Goal: Communication & Community: Answer question/provide support

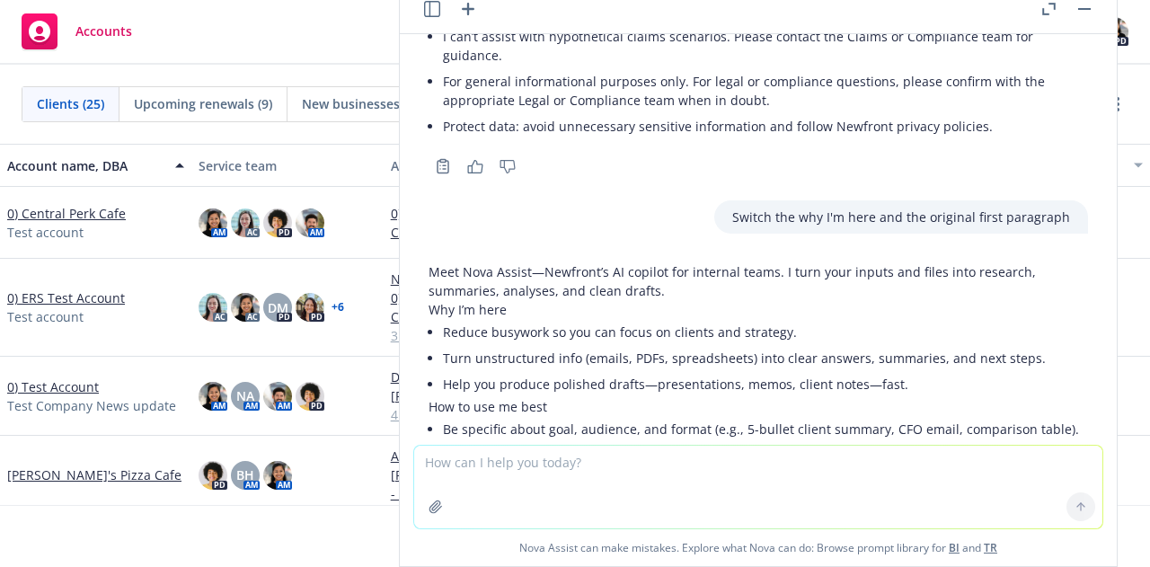
scroll to position [2141, 0]
click at [837, 227] on p "Switch the why I'm here and the original first paragraph" at bounding box center [901, 217] width 338 height 19
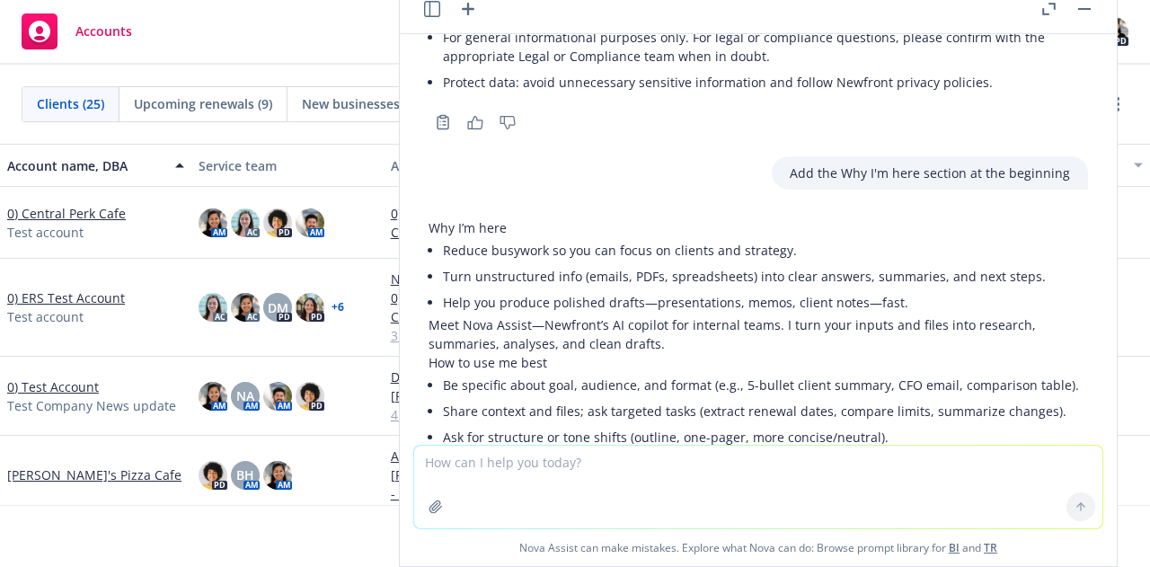
scroll to position [1414, 0]
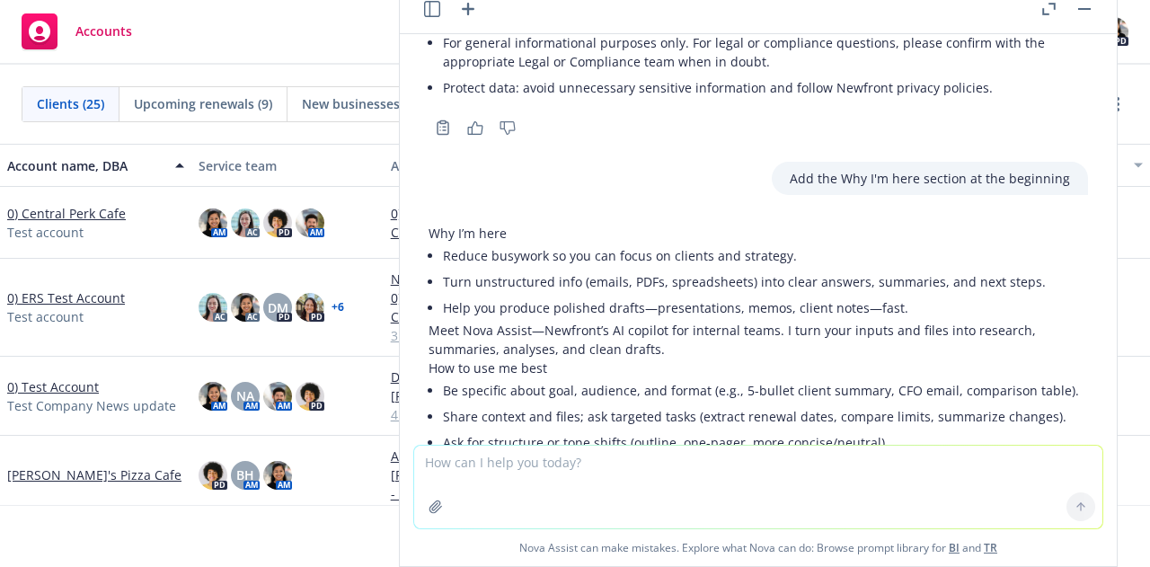
click at [821, 188] on p "Add the Why I'm here section at the beginning" at bounding box center [930, 178] width 280 height 19
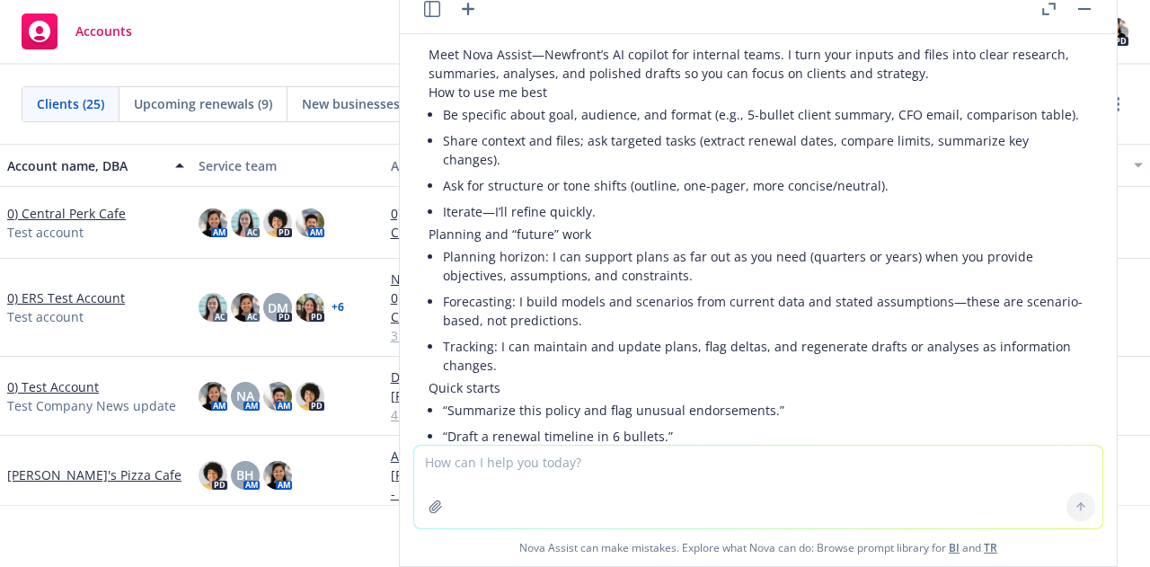
scroll to position [852, 0]
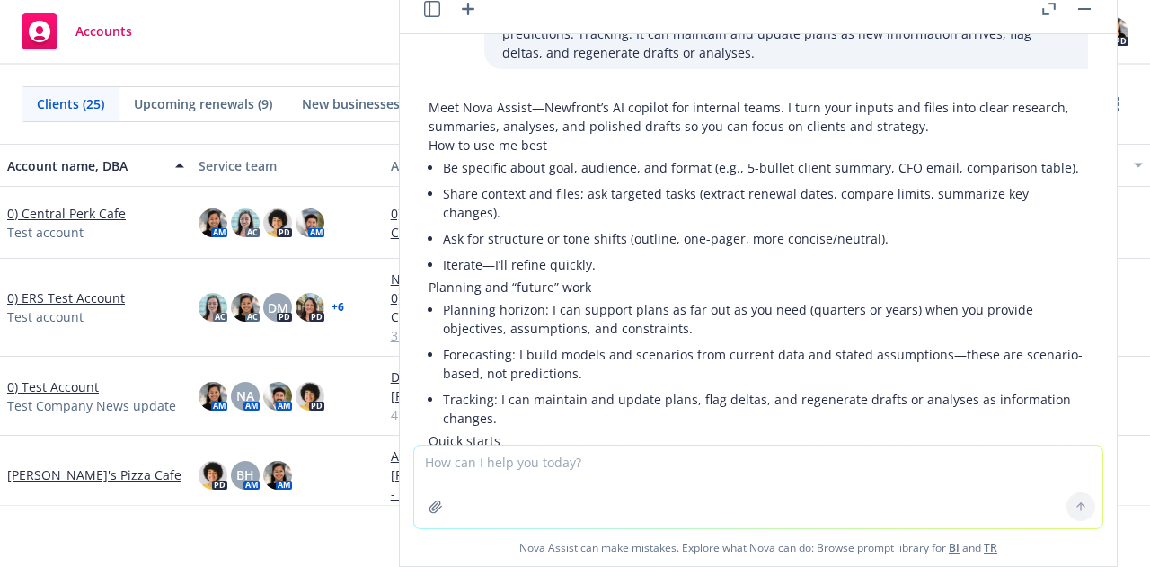
click at [1085, 4] on button "button" at bounding box center [1085, 9] width 22 height 22
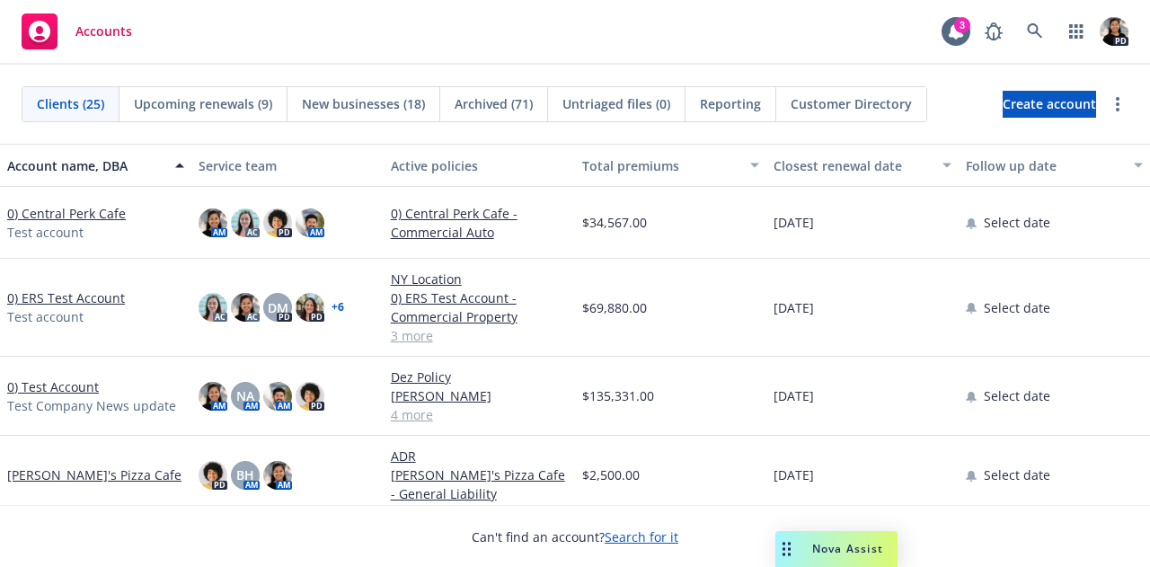
drag, startPoint x: 786, startPoint y: 550, endPoint x: 751, endPoint y: 447, distance: 109.1
click at [752, 447] on body "Accounts 3 PD Clients (25) Upcoming renewals (9) New businesses (18) Archived (…" at bounding box center [575, 283] width 1150 height 567
click at [795, 554] on span "Nova Assist" at bounding box center [808, 548] width 71 height 15
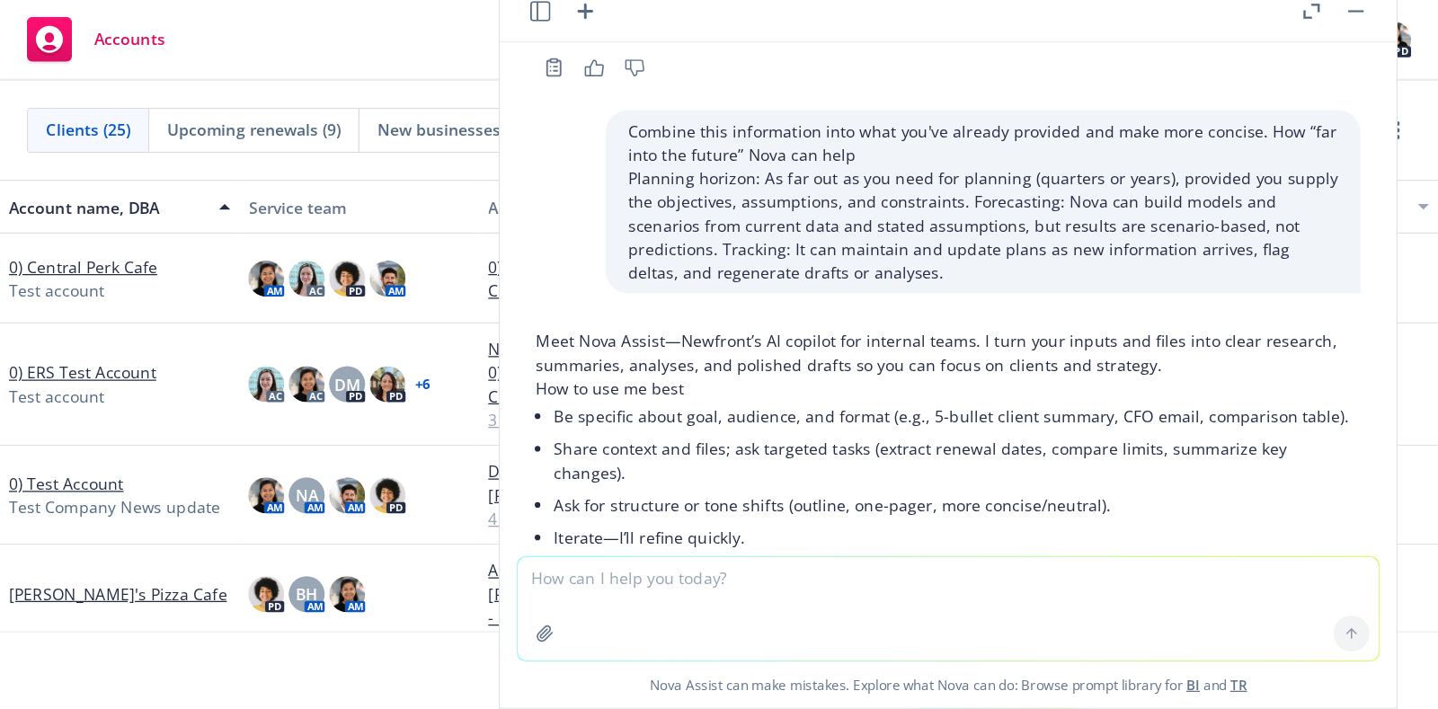
scroll to position [685, 0]
click at [474, 15] on icon "button" at bounding box center [468, 9] width 22 height 22
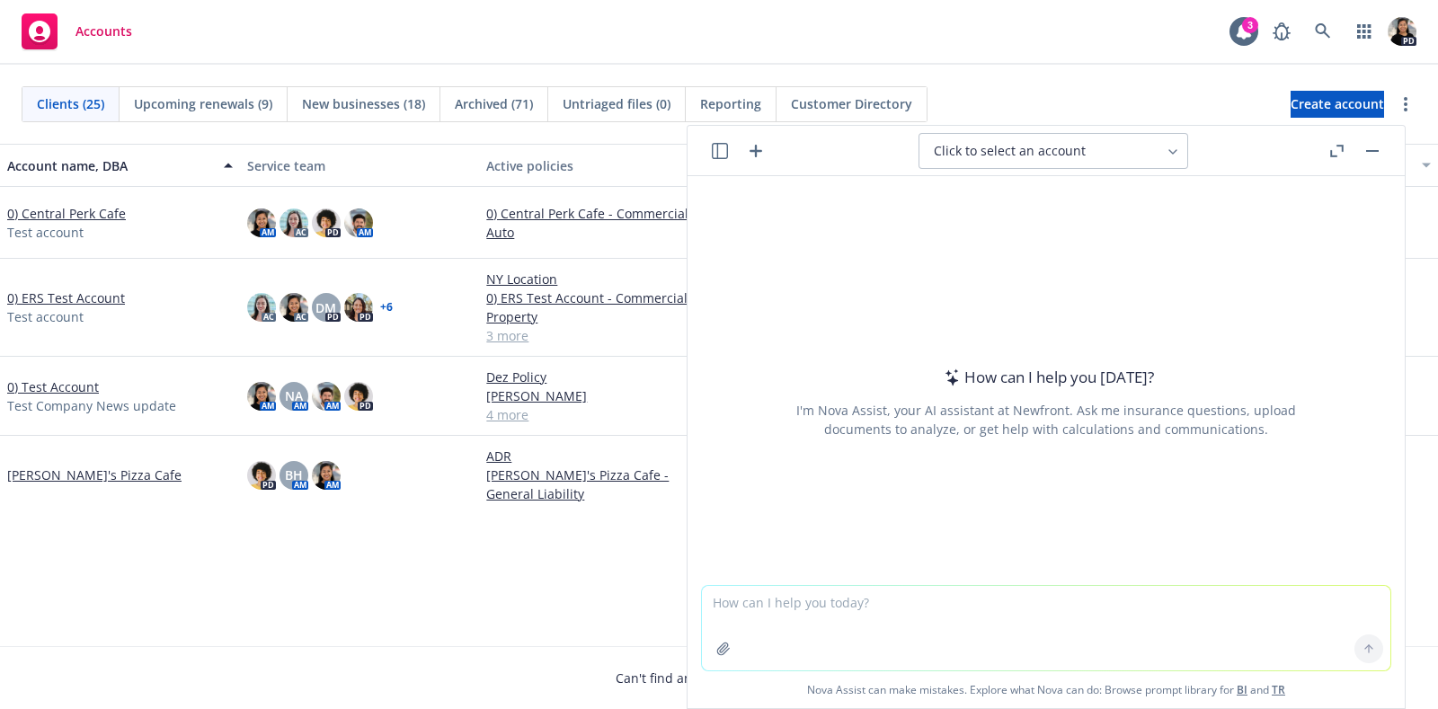
drag, startPoint x: 1000, startPoint y: 4, endPoint x: 849, endPoint y: 452, distance: 472.3
click at [849, 452] on div "How can I help you [DATE]? I'm Nova Assist, your AI assistant at Newfront. Ask …" at bounding box center [1046, 401] width 688 height 279
click at [1149, 158] on button "button" at bounding box center [1372, 151] width 22 height 22
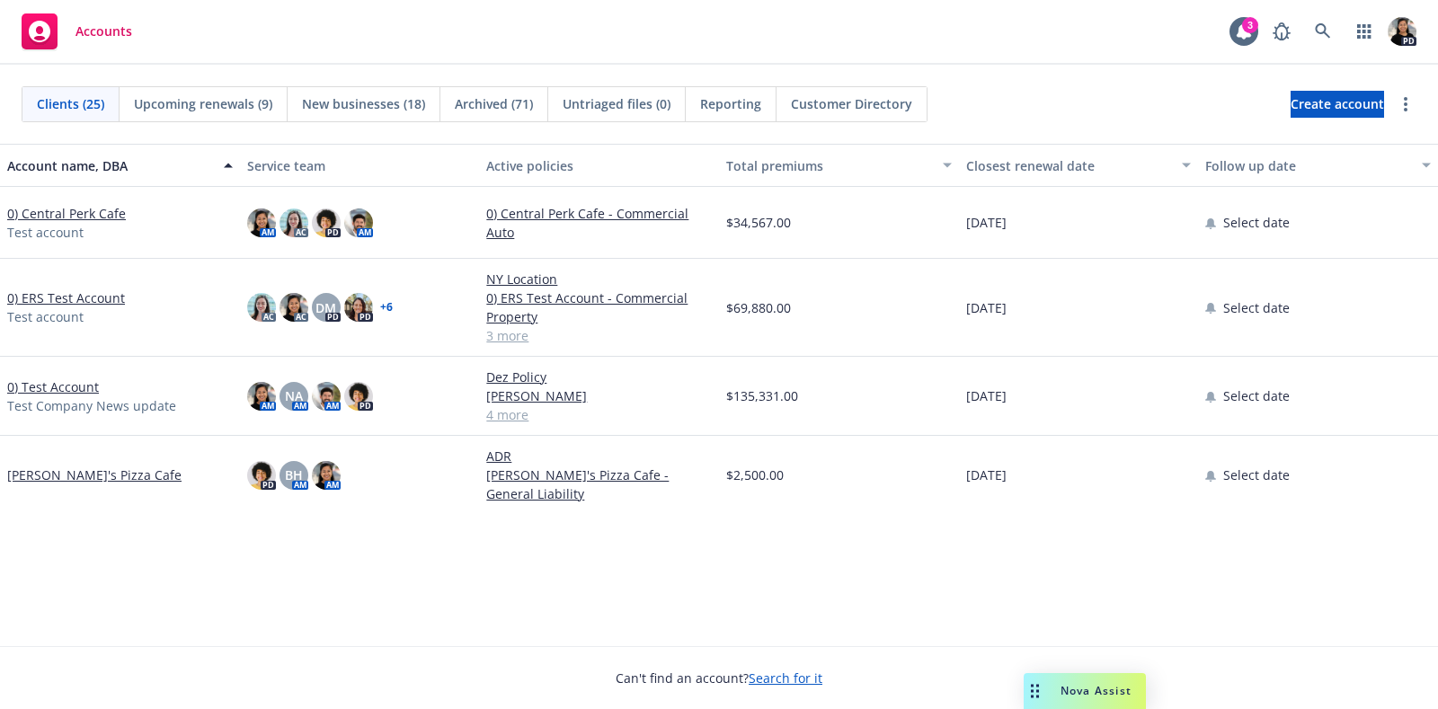
click at [1103, 566] on span "Nova Assist" at bounding box center [1095, 690] width 71 height 15
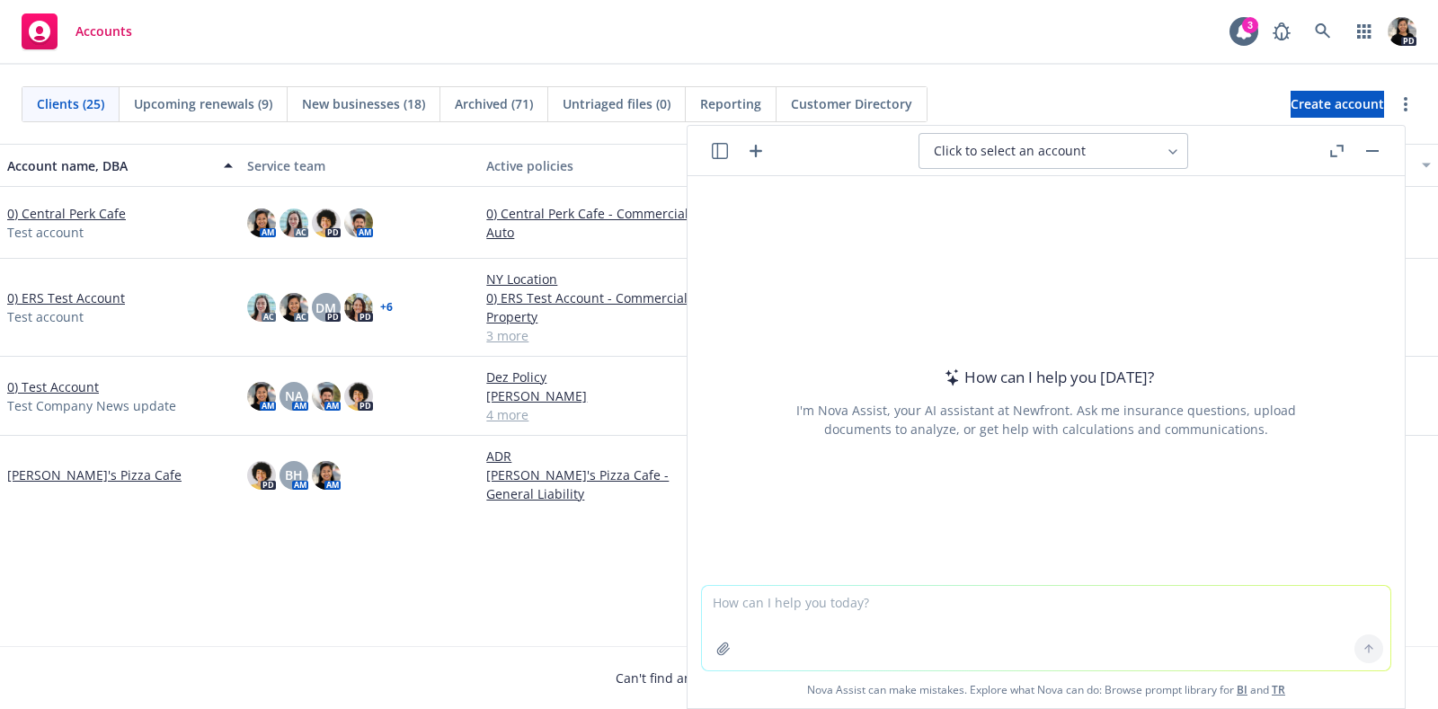
click at [784, 566] on textarea at bounding box center [1046, 628] width 688 height 84
click at [729, 152] on button "button" at bounding box center [720, 151] width 22 height 22
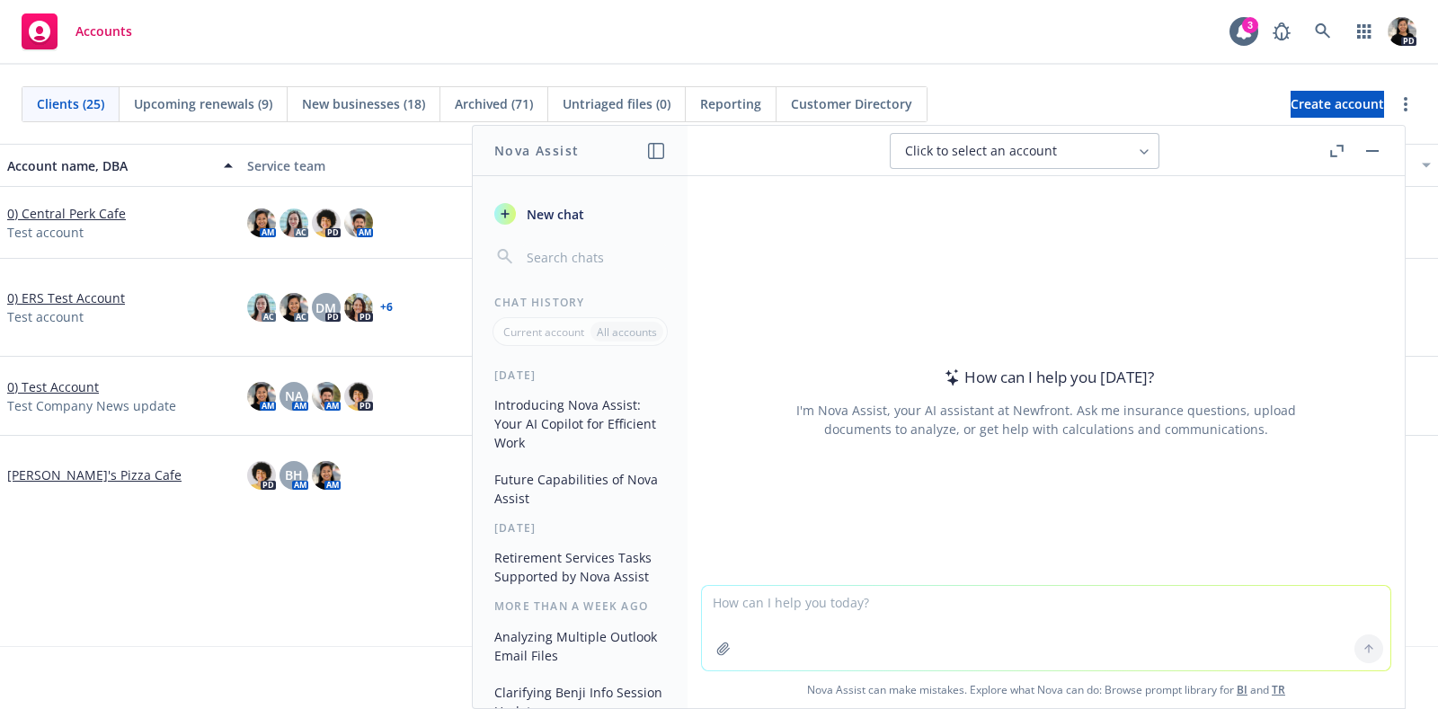
click at [655, 151] on icon "button" at bounding box center [656, 151] width 16 height 16
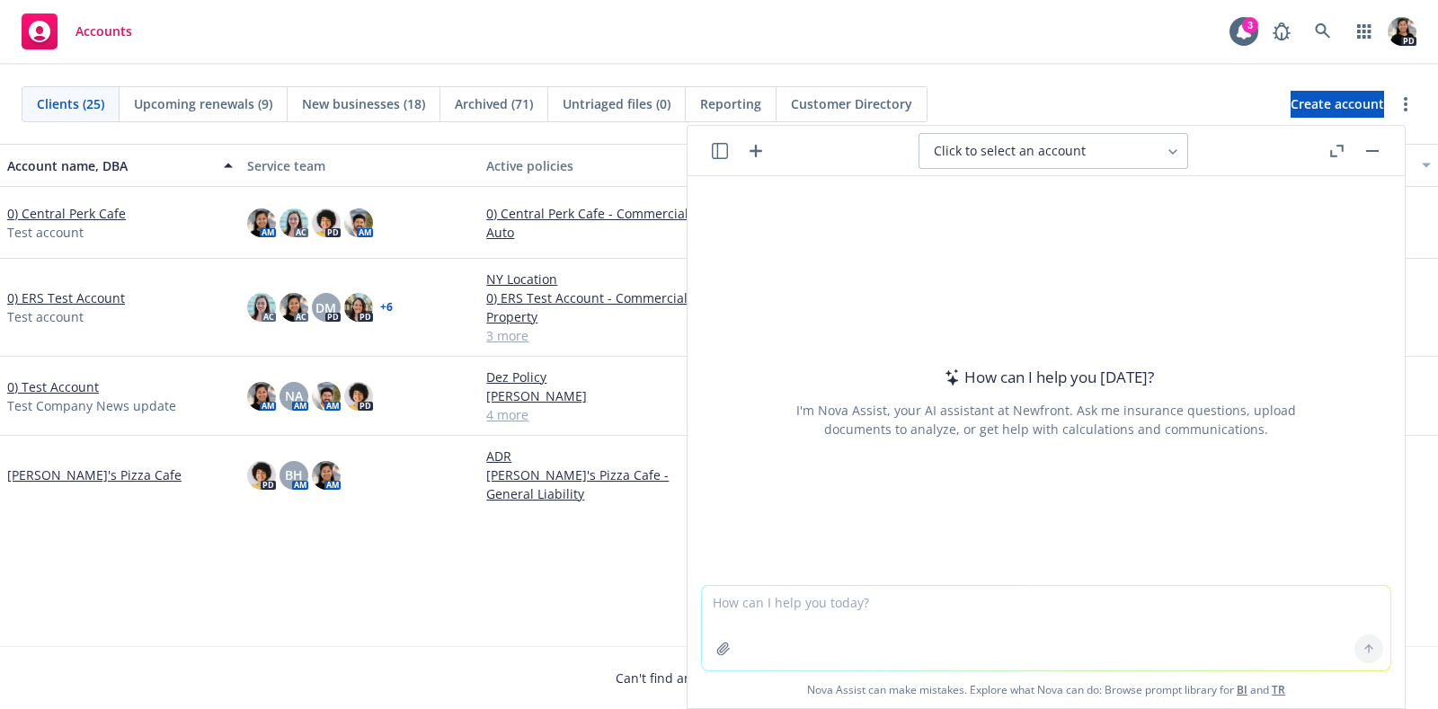
click at [723, 151] on icon "button" at bounding box center [720, 151] width 16 height 16
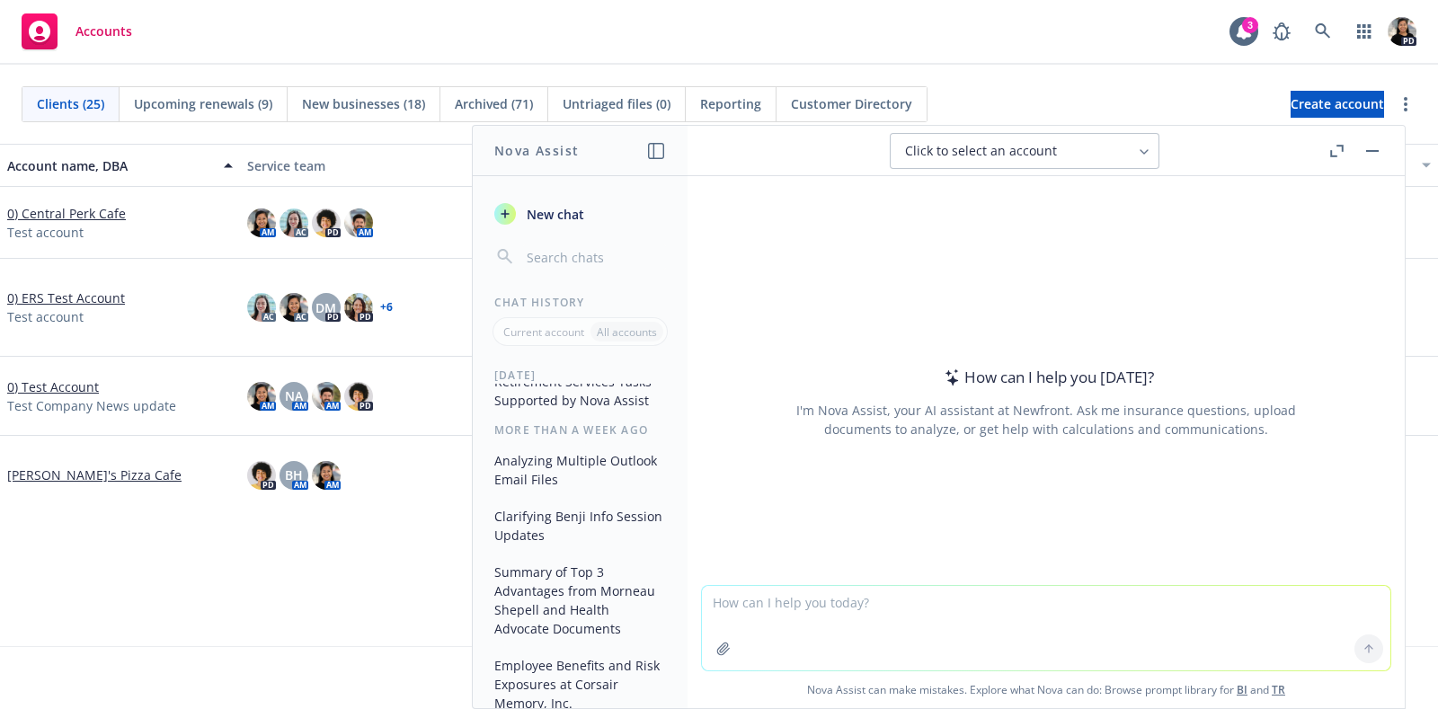
scroll to position [0, 0]
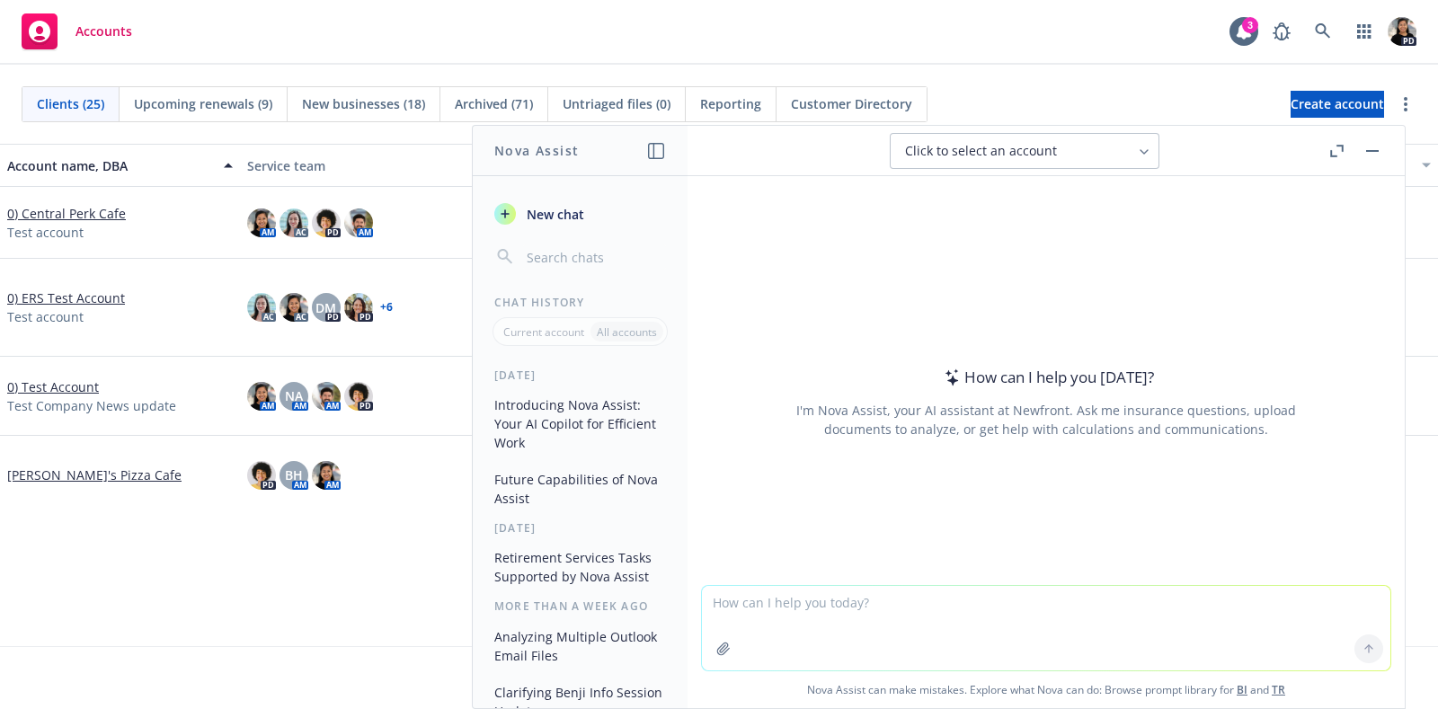
click at [565, 424] on button "Introducing Nova Assist: Your AI Copilot for Efficient Work" at bounding box center [580, 423] width 186 height 67
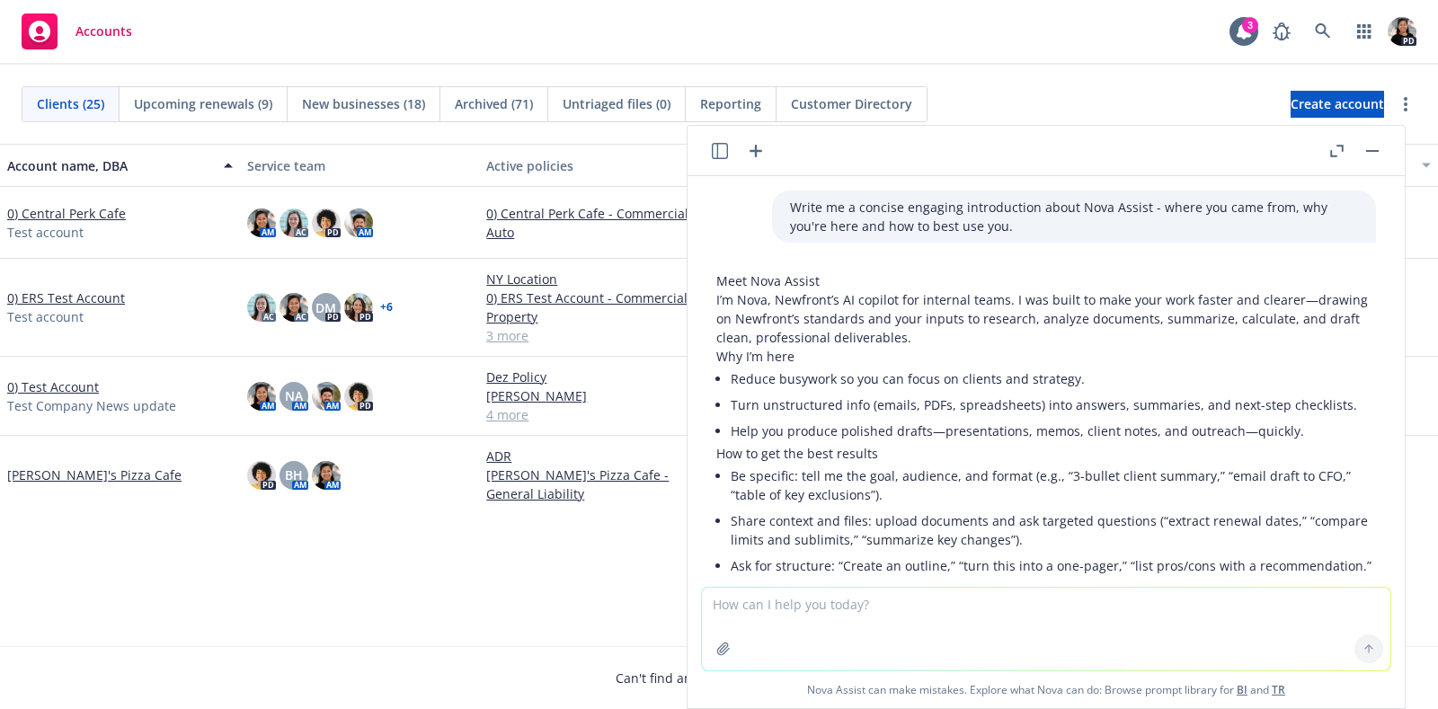
click at [1051, 150] on header at bounding box center [1045, 151] width 717 height 50
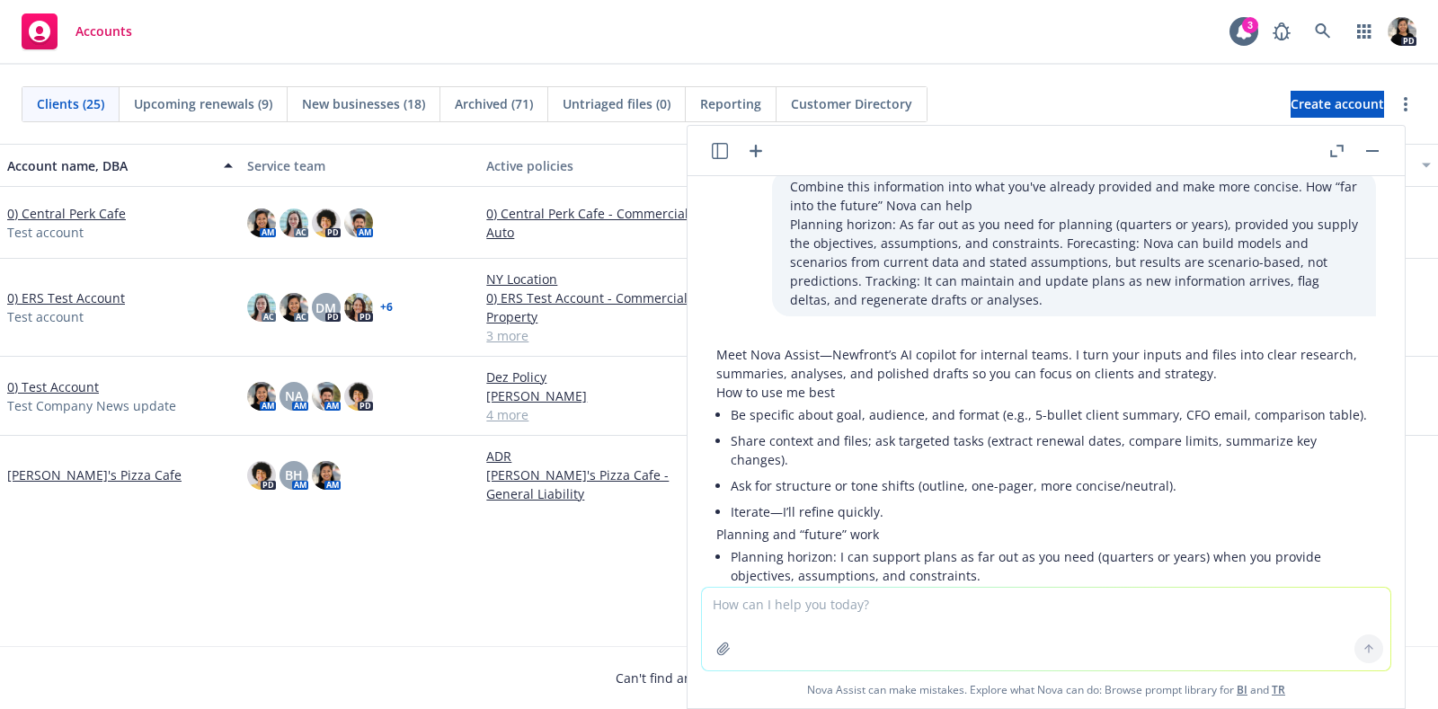
scroll to position [1002, 0]
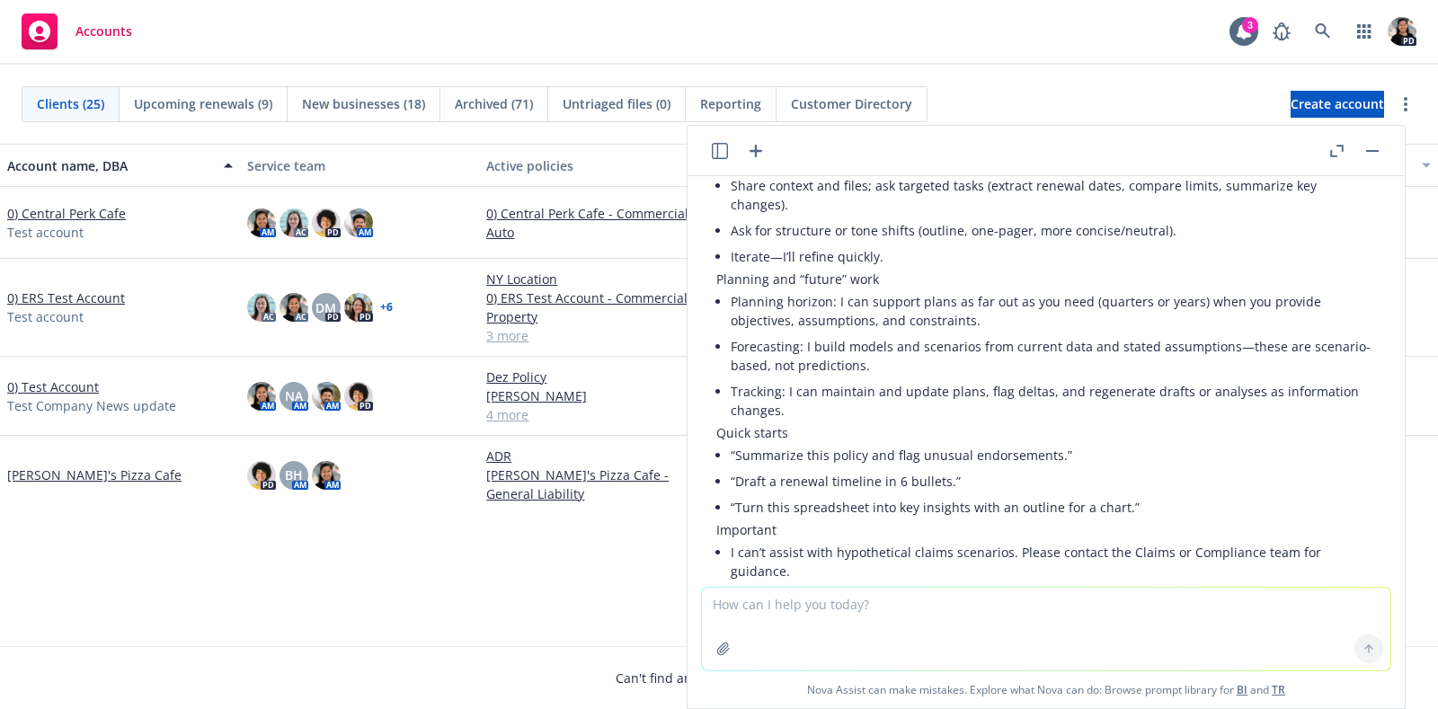
click at [723, 155] on icon "button" at bounding box center [720, 151] width 16 height 16
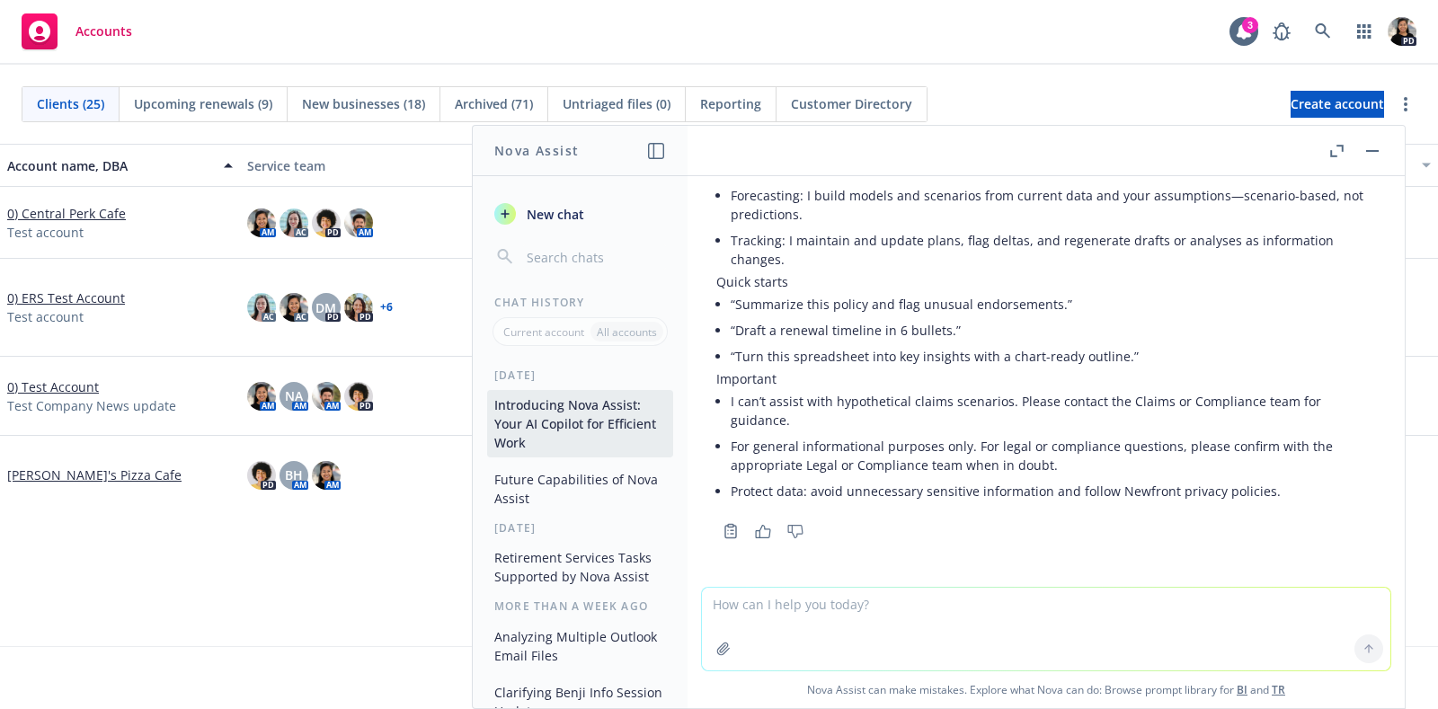
scroll to position [2759, 0]
click at [578, 208] on span "New chat" at bounding box center [553, 214] width 61 height 19
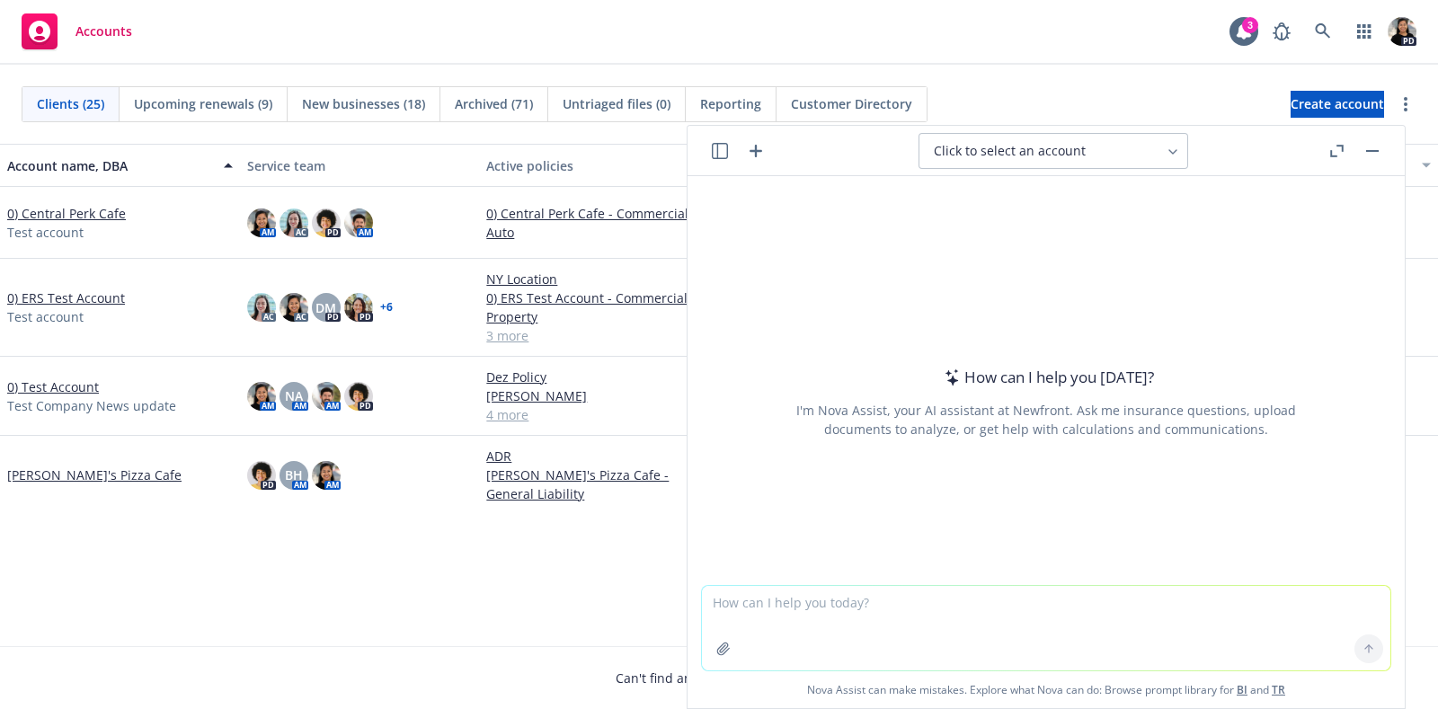
click at [1060, 155] on span "Click to select an account" at bounding box center [1010, 151] width 152 height 18
type input "lumenix"
click at [1019, 241] on span "Lumenix Innovations" at bounding box center [984, 240] width 109 height 15
click at [1074, 155] on div "Account : Lumenix Innovations" at bounding box center [1053, 150] width 148 height 15
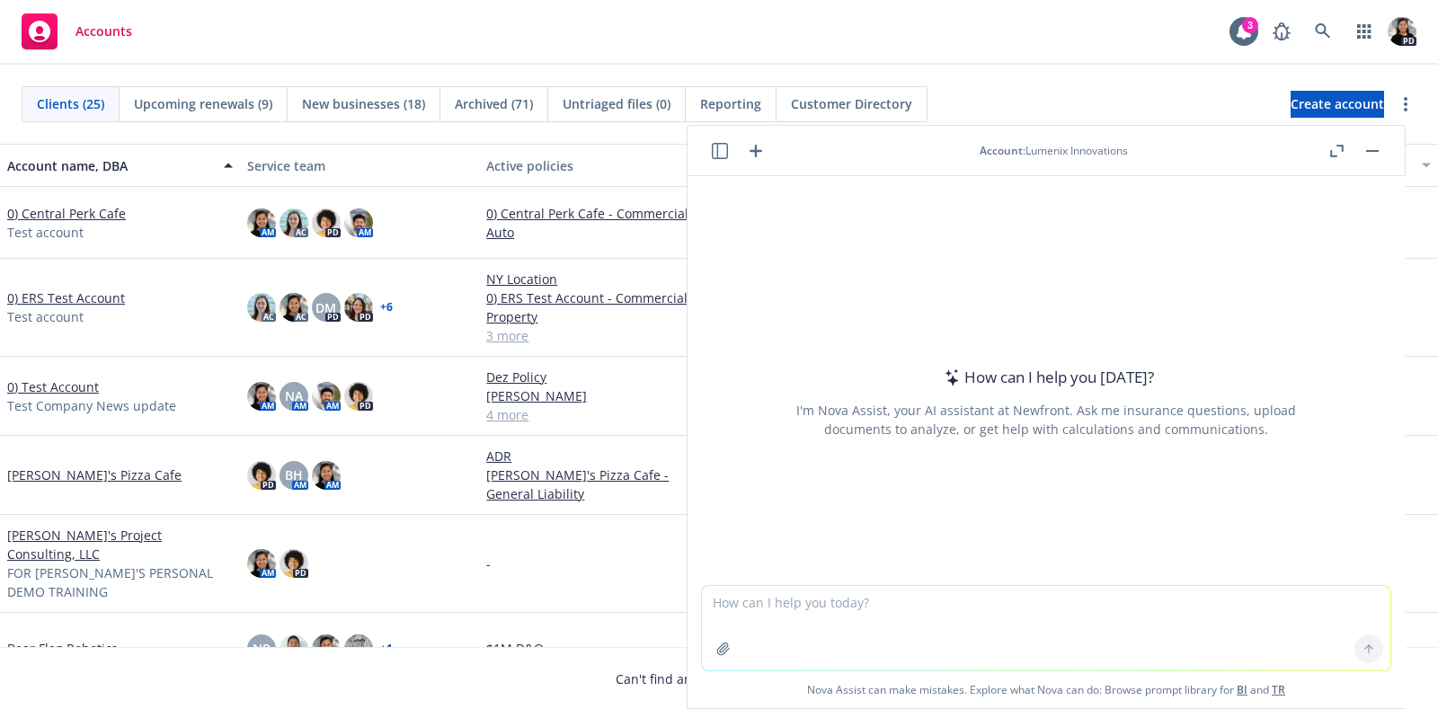
click at [1149, 151] on button "button" at bounding box center [1372, 151] width 22 height 22
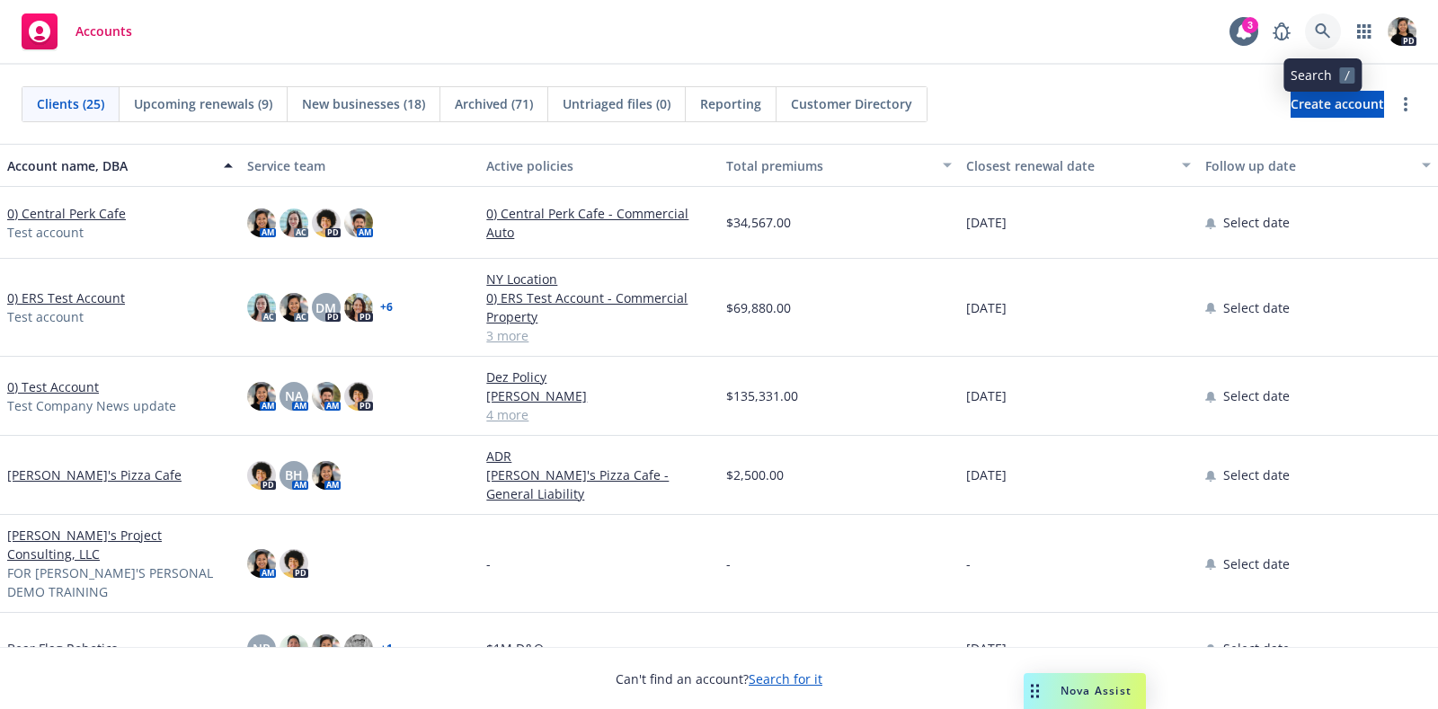
click at [1149, 32] on link at bounding box center [1323, 31] width 36 height 36
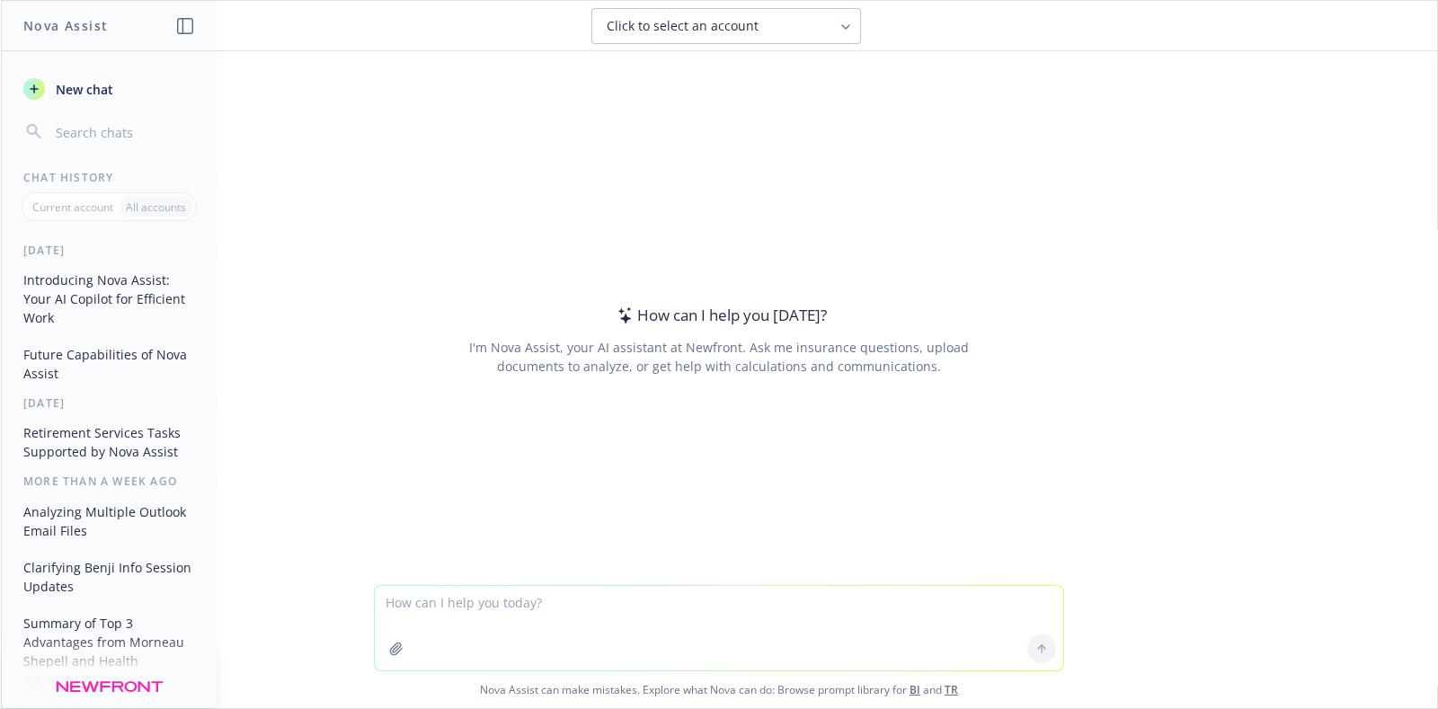
click at [1094, 294] on div "How can I help you [DATE]? I'm Nova Assist, your AI assistant at Newfront. Ask …" at bounding box center [719, 318] width 1436 height 534
click at [41, 316] on button "Introducing Nova Assist: Your AI Copilot for Efficient Work" at bounding box center [109, 298] width 186 height 67
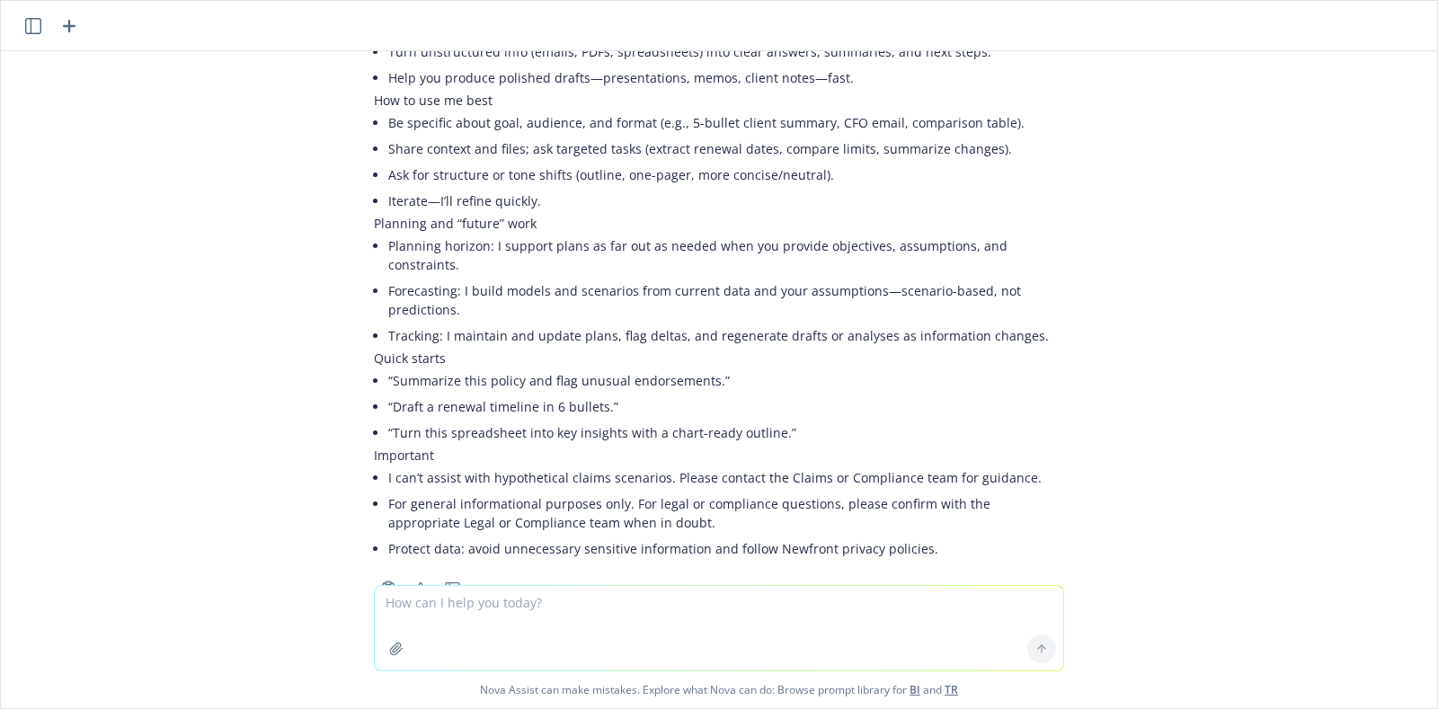
scroll to position [2390, 0]
click at [58, 27] on icon "button" at bounding box center [69, 26] width 22 height 22
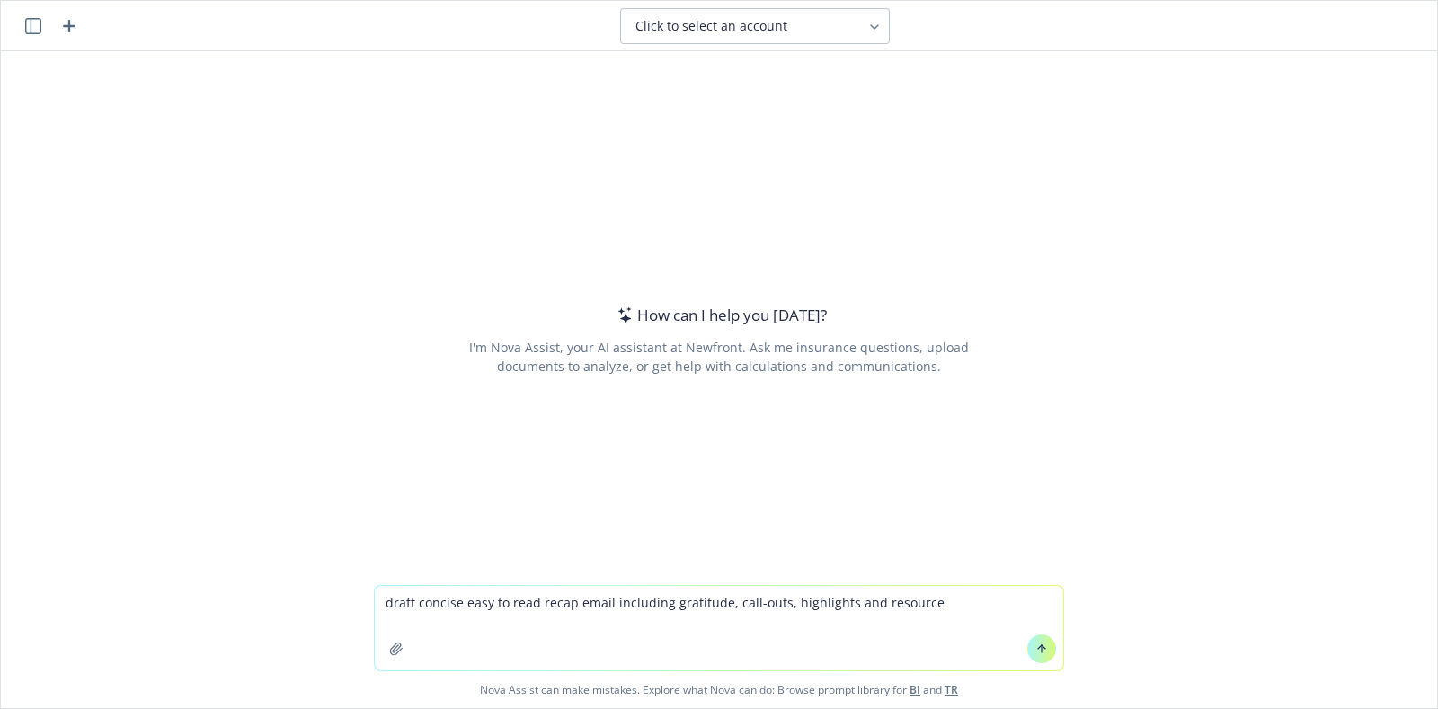
type textarea "draft concise easy to read recap email including gratitude, call-outs, highligh…"
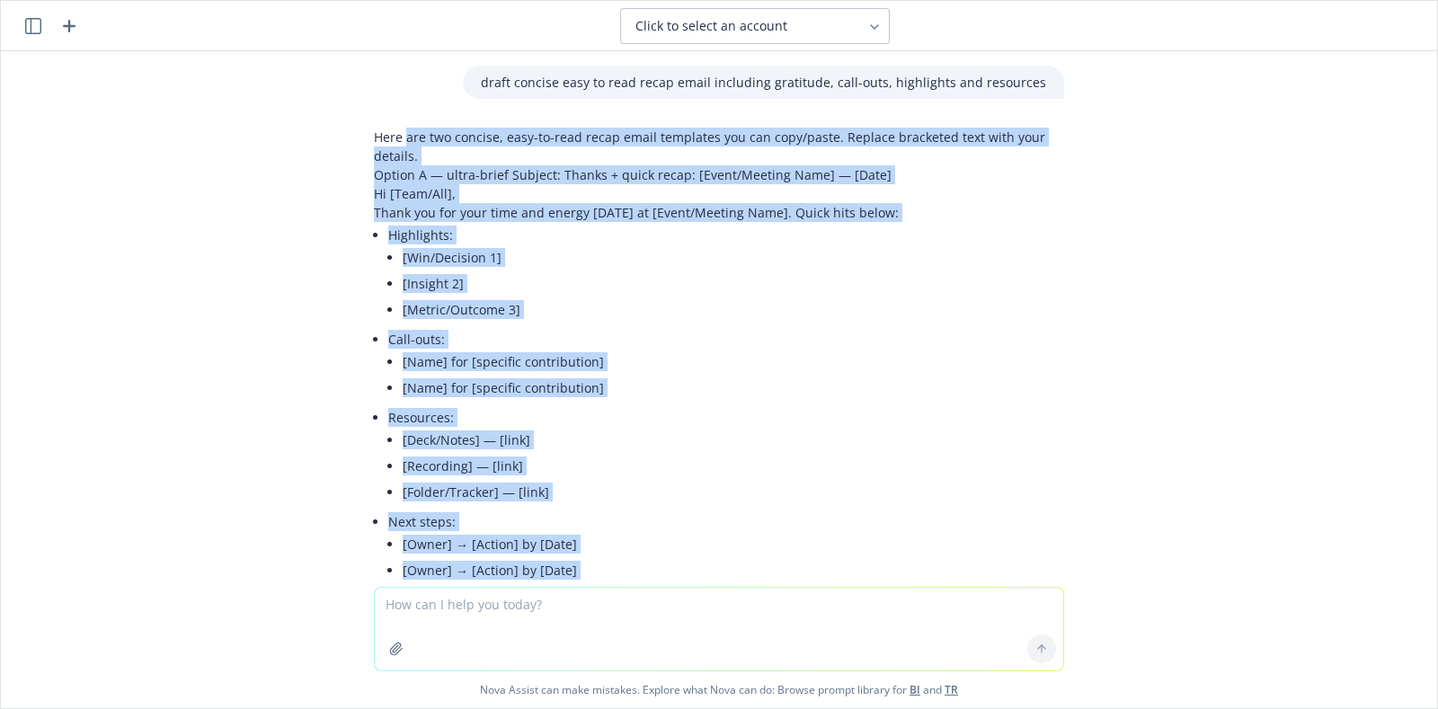
scroll to position [0, 0]
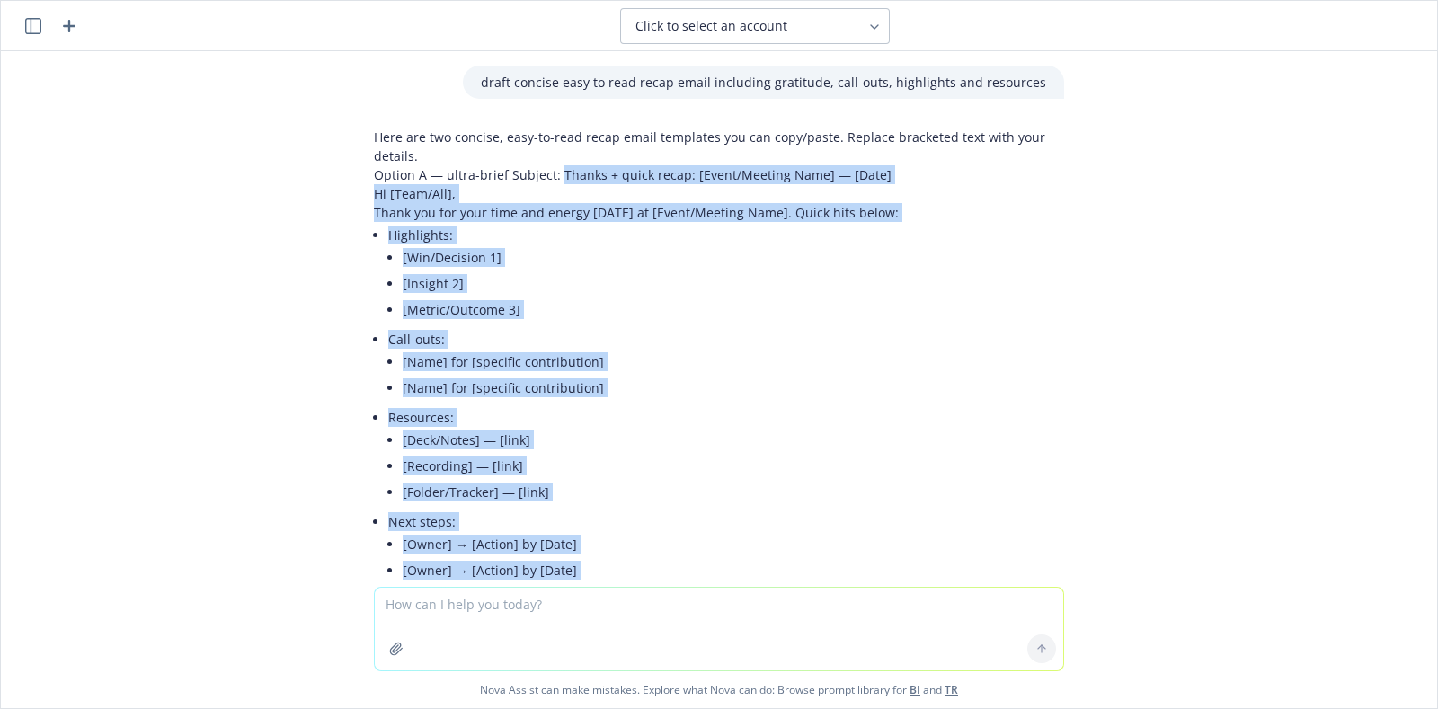
drag, startPoint x: 522, startPoint y: 246, endPoint x: 540, endPoint y: 181, distance: 68.0
click at [540, 181] on div "Here are two concise, easy-to-read recap email templates you can copy/paste. Re…" at bounding box center [719, 719] width 690 height 1183
copy div "Thanks + quick recap: [Event/Meeting Name] — [Date] Hi [Team/All], Thank you fo…"
